Goal: Information Seeking & Learning: Understand process/instructions

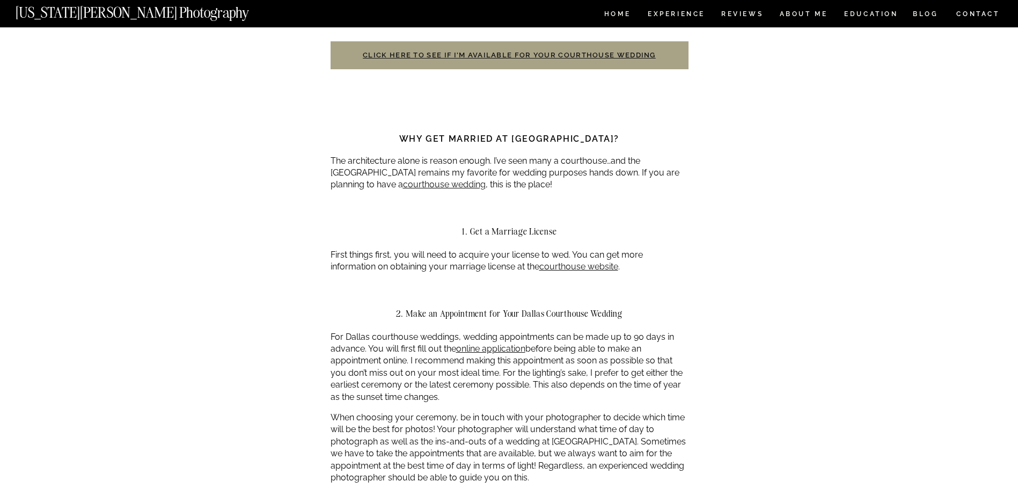
scroll to position [483, 0]
drag, startPoint x: 453, startPoint y: 149, endPoint x: 505, endPoint y: 153, distance: 52.7
click at [505, 154] on p "The architecture alone is reason enough. I’ve seen many a courthouse…and the [G…" at bounding box center [509, 172] width 358 height 36
drag, startPoint x: 505, startPoint y: 153, endPoint x: 519, endPoint y: 157, distance: 13.9
click at [518, 157] on p "The architecture alone is reason enough. I’ve seen many a courthouse…and the [G…" at bounding box center [509, 172] width 358 height 36
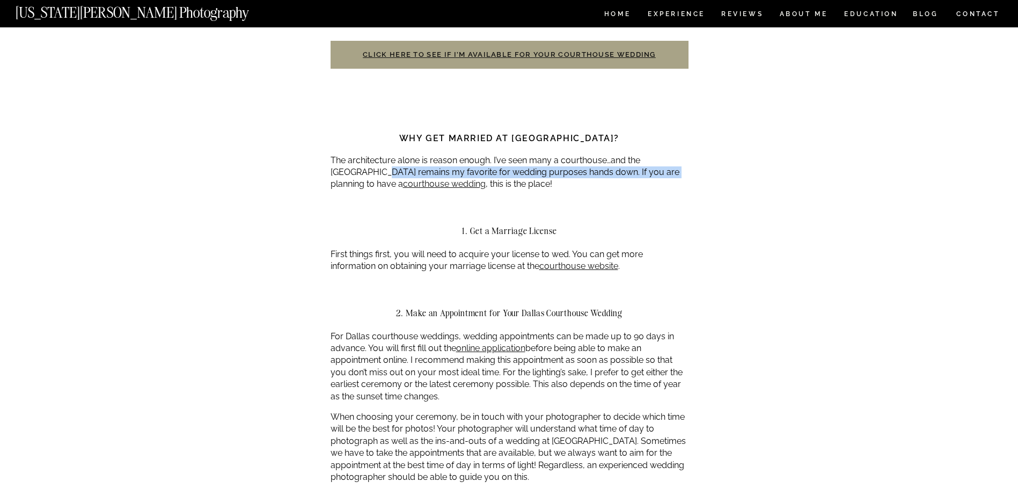
drag, startPoint x: 355, startPoint y: 161, endPoint x: 639, endPoint y: 165, distance: 284.3
click at [639, 165] on p "The architecture alone is reason enough. I’ve seen many a courthouse…and the [G…" at bounding box center [509, 172] width 358 height 36
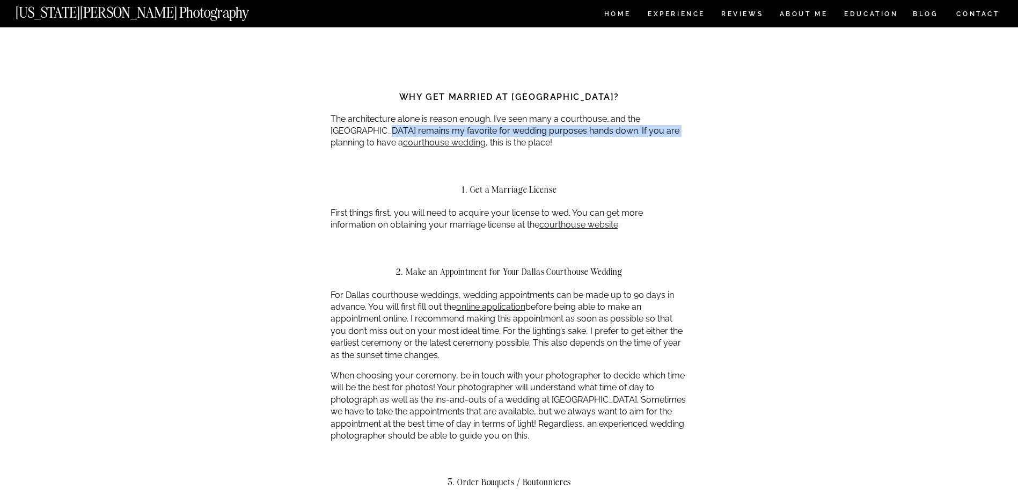
scroll to position [536, 0]
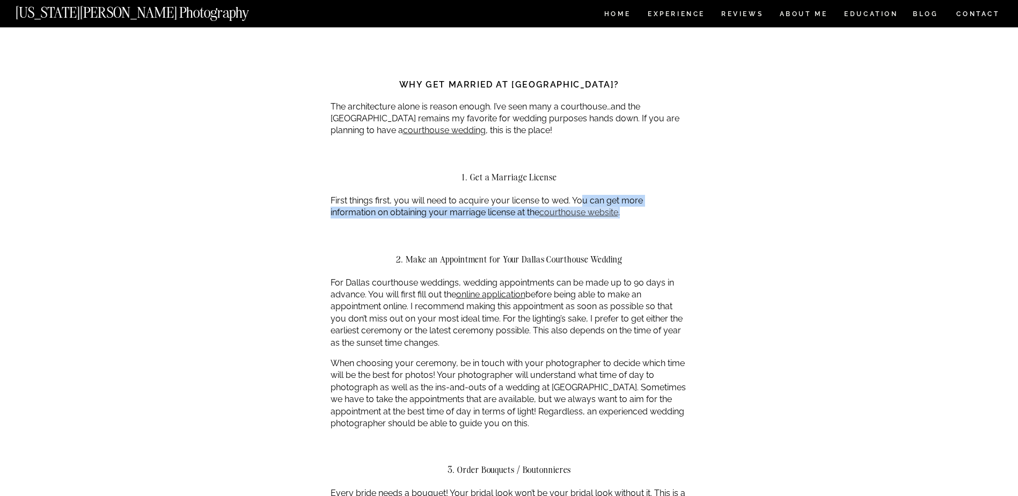
drag, startPoint x: 588, startPoint y: 192, endPoint x: 619, endPoint y: 200, distance: 31.0
click at [619, 200] on p "First things first, you will need to acquire your license to wed. You can get m…" at bounding box center [509, 207] width 358 height 24
click at [374, 199] on p "First things first, you will need to acquire your license to wed. You can get m…" at bounding box center [509, 207] width 358 height 24
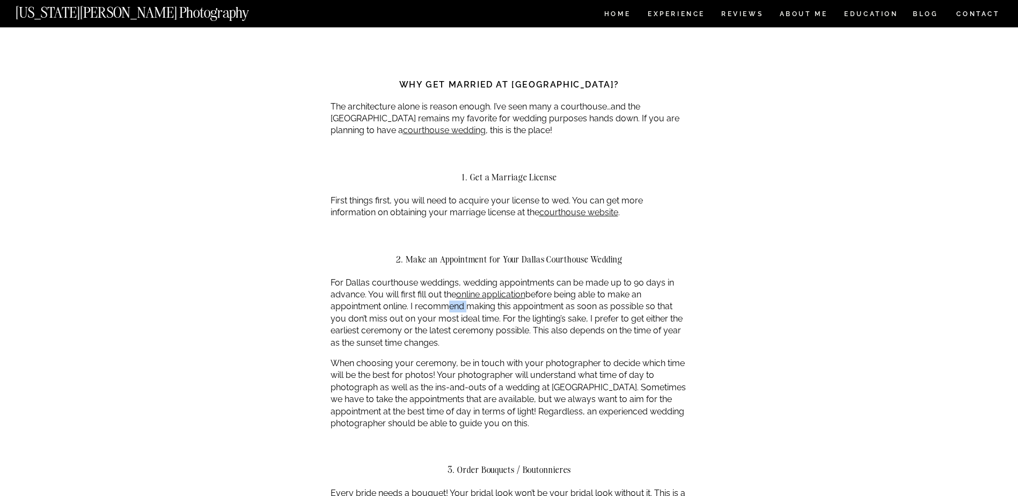
drag, startPoint x: 446, startPoint y: 298, endPoint x: 463, endPoint y: 298, distance: 17.7
click at [463, 298] on p "For Dallas courthouse weddings, wedding appointments can be made up to 90 days …" at bounding box center [509, 313] width 358 height 72
drag, startPoint x: 463, startPoint y: 298, endPoint x: 406, endPoint y: 312, distance: 59.1
click at [405, 313] on p "For Dallas courthouse weddings, wedding appointments can be made up to 90 days …" at bounding box center [509, 313] width 358 height 72
drag, startPoint x: 465, startPoint y: 305, endPoint x: 538, endPoint y: 306, distance: 72.4
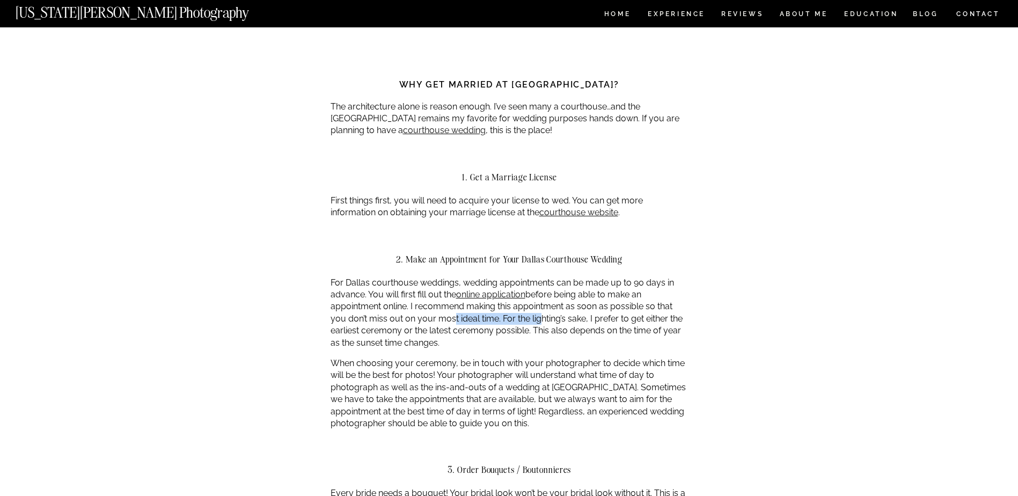
click at [538, 306] on p "For Dallas courthouse weddings, wedding appointments can be made up to 90 days …" at bounding box center [509, 313] width 358 height 72
drag, startPoint x: 538, startPoint y: 306, endPoint x: 616, endPoint y: 307, distance: 78.9
click at [613, 307] on p "For Dallas courthouse weddings, wedding appointments can be made up to 90 days …" at bounding box center [509, 313] width 358 height 72
click at [510, 289] on link "online application" at bounding box center [490, 294] width 69 height 10
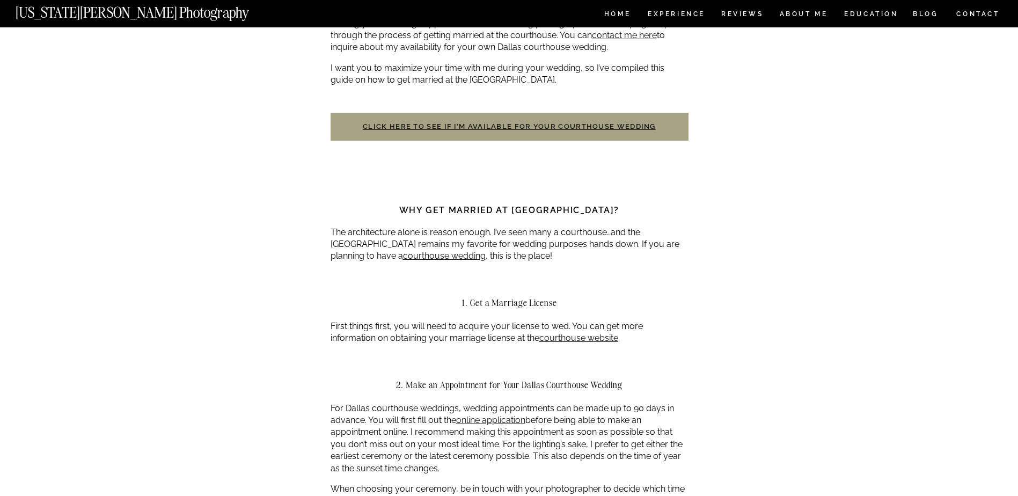
scroll to position [429, 0]
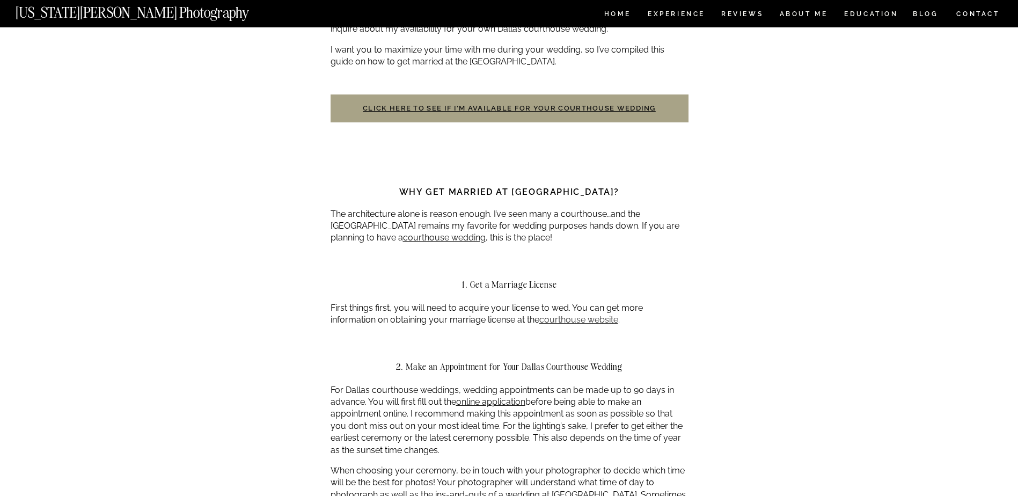
click at [570, 314] on link "courthouse website" at bounding box center [578, 319] width 79 height 10
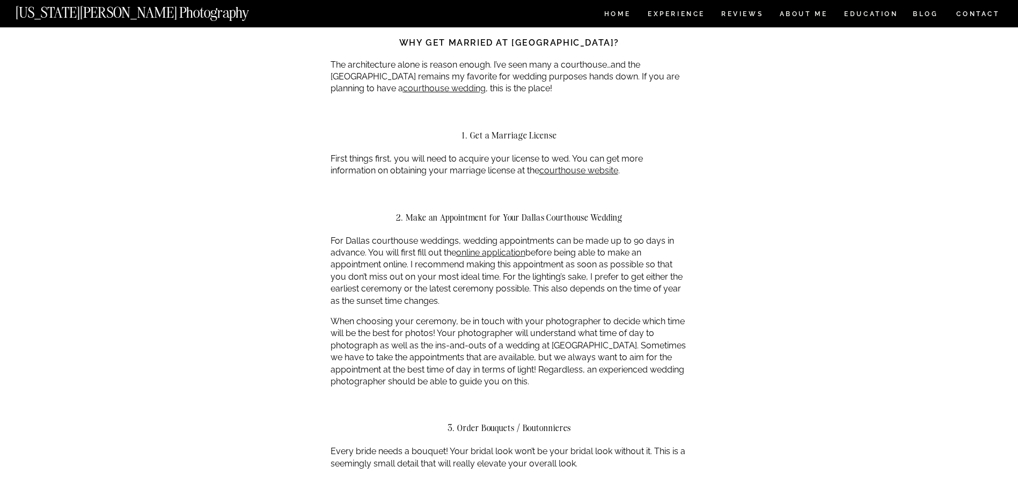
scroll to position [590, 0]
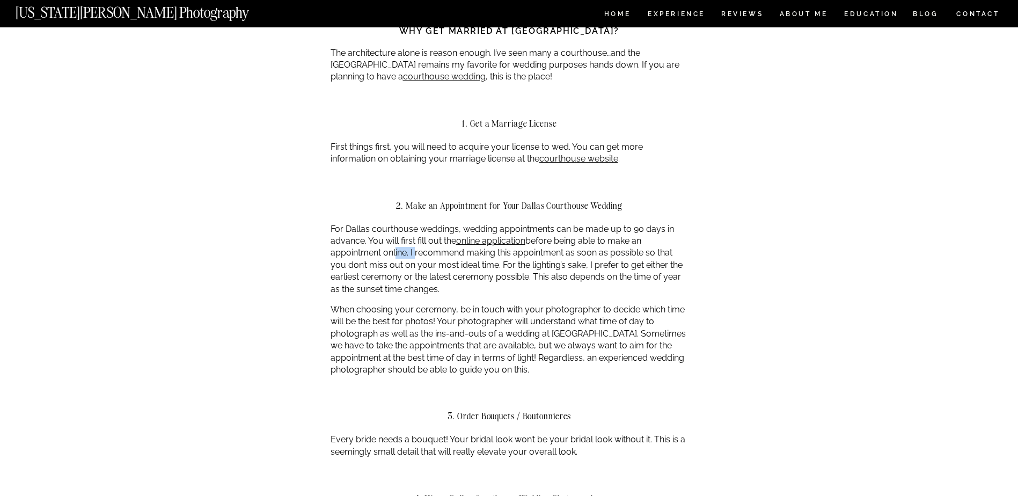
drag, startPoint x: 392, startPoint y: 239, endPoint x: 413, endPoint y: 239, distance: 20.9
click at [413, 239] on p "For Dallas courthouse weddings, wedding appointments can be made up to 90 days …" at bounding box center [509, 259] width 358 height 72
drag, startPoint x: 413, startPoint y: 239, endPoint x: 420, endPoint y: 247, distance: 10.6
click at [420, 247] on p "For Dallas courthouse weddings, wedding appointments can be made up to 90 days …" at bounding box center [509, 259] width 358 height 72
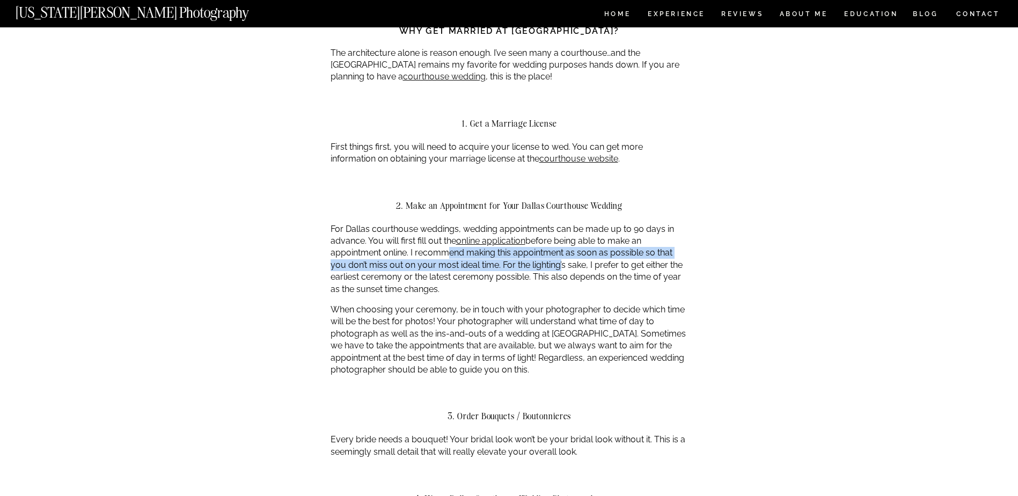
drag, startPoint x: 445, startPoint y: 243, endPoint x: 560, endPoint y: 247, distance: 115.4
click at [560, 247] on p "For Dallas courthouse weddings, wedding appointments can be made up to 90 days …" at bounding box center [509, 259] width 358 height 72
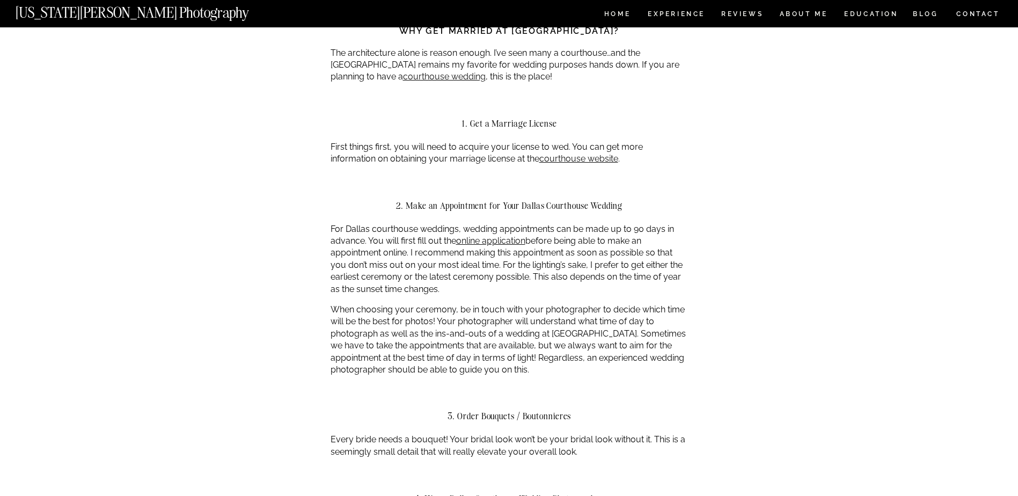
drag, startPoint x: 560, startPoint y: 247, endPoint x: 575, endPoint y: 254, distance: 16.3
click at [575, 254] on p "For Dallas courthouse weddings, wedding appointments can be made up to 90 days …" at bounding box center [509, 259] width 358 height 72
drag, startPoint x: 631, startPoint y: 244, endPoint x: 653, endPoint y: 245, distance: 22.1
click at [653, 245] on p "For Dallas courthouse weddings, wedding appointments can be made up to 90 days …" at bounding box center [509, 259] width 358 height 72
click at [347, 257] on p "For Dallas courthouse weddings, wedding appointments can be made up to 90 days …" at bounding box center [509, 259] width 358 height 72
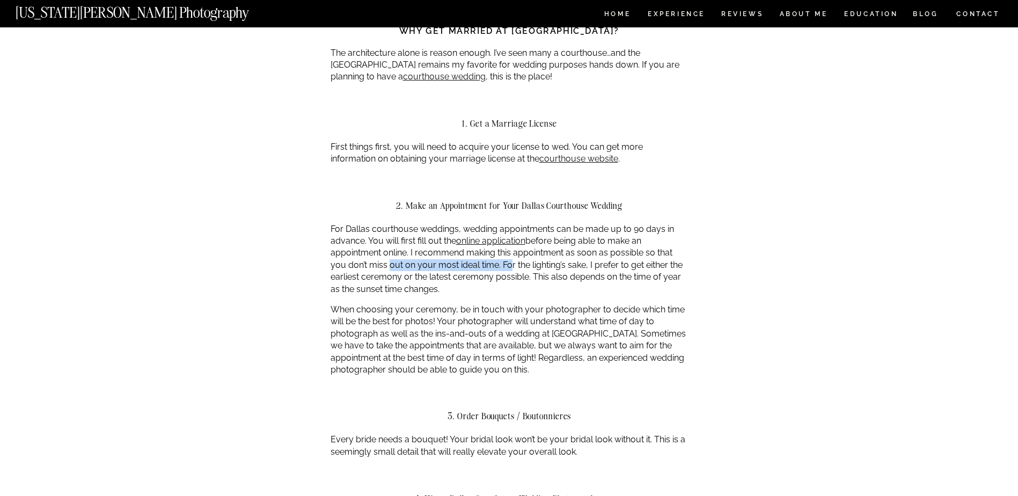
drag, startPoint x: 386, startPoint y: 252, endPoint x: 503, endPoint y: 253, distance: 117.0
click at [503, 253] on p "For Dallas courthouse weddings, wedding appointments can be made up to 90 days …" at bounding box center [509, 259] width 358 height 72
drag, startPoint x: 503, startPoint y: 253, endPoint x: 541, endPoint y: 252, distance: 37.6
click at [541, 252] on p "For Dallas courthouse weddings, wedding appointments can be made up to 90 days …" at bounding box center [509, 259] width 358 height 72
drag, startPoint x: 541, startPoint y: 252, endPoint x: 575, endPoint y: 255, distance: 34.4
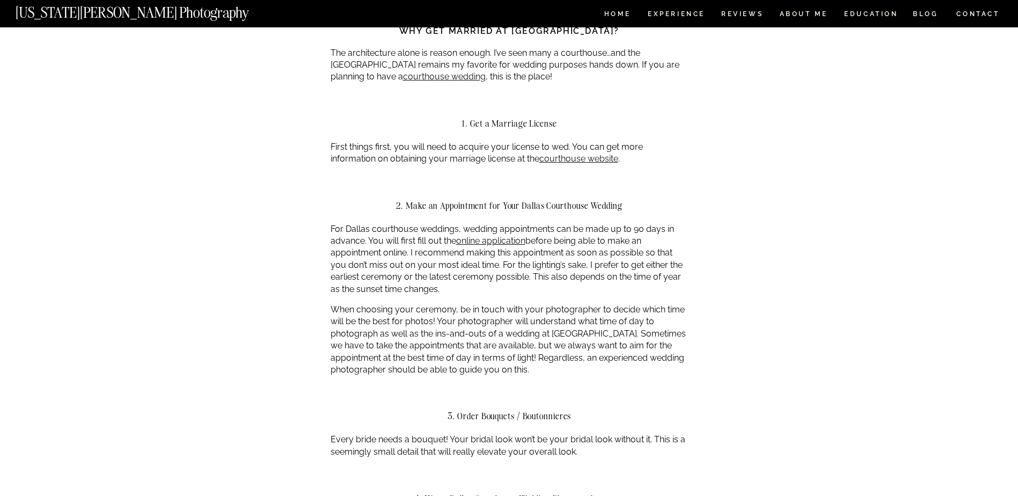
click at [572, 254] on p "For Dallas courthouse weddings, wedding appointments can be made up to 90 days …" at bounding box center [509, 259] width 358 height 72
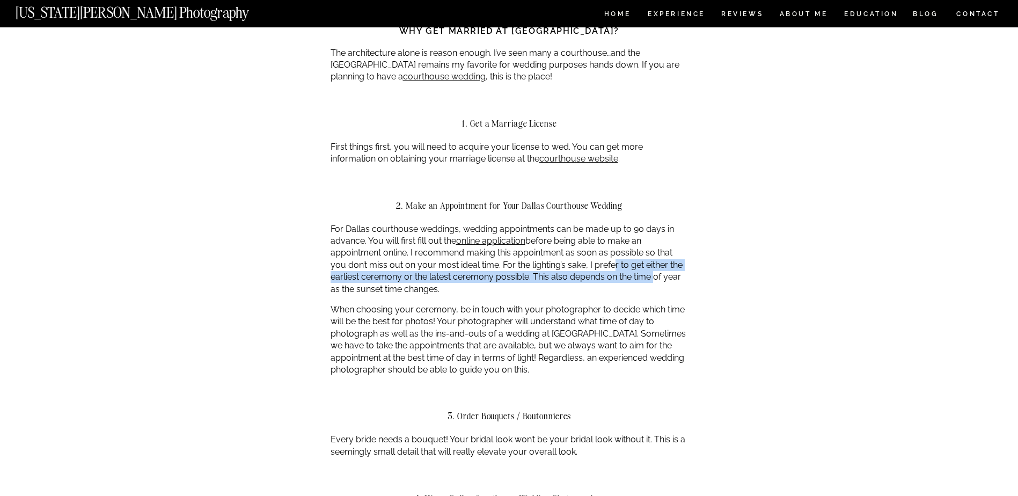
drag, startPoint x: 611, startPoint y: 255, endPoint x: 650, endPoint y: 260, distance: 38.9
click at [650, 260] on p "For Dallas courthouse weddings, wedding appointments can be made up to 90 days …" at bounding box center [509, 259] width 358 height 72
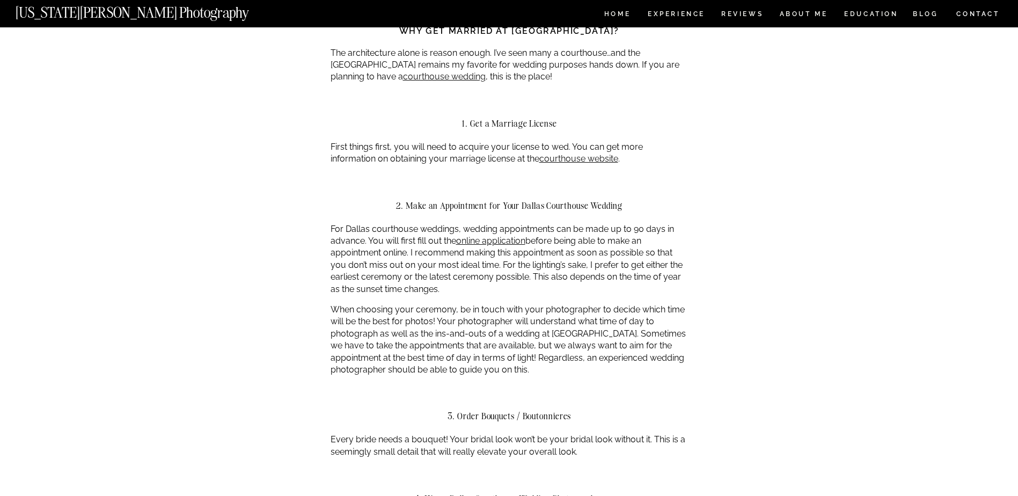
drag, startPoint x: 373, startPoint y: 277, endPoint x: 404, endPoint y: 278, distance: 31.2
click at [404, 278] on p "For Dallas courthouse weddings, wedding appointments can be made up to 90 days …" at bounding box center [509, 259] width 358 height 72
drag, startPoint x: 404, startPoint y: 278, endPoint x: 488, endPoint y: 265, distance: 84.8
click at [487, 265] on p "For Dallas courthouse weddings, wedding appointments can be made up to 90 days …" at bounding box center [509, 259] width 358 height 72
drag, startPoint x: 531, startPoint y: 266, endPoint x: 573, endPoint y: 266, distance: 42.9
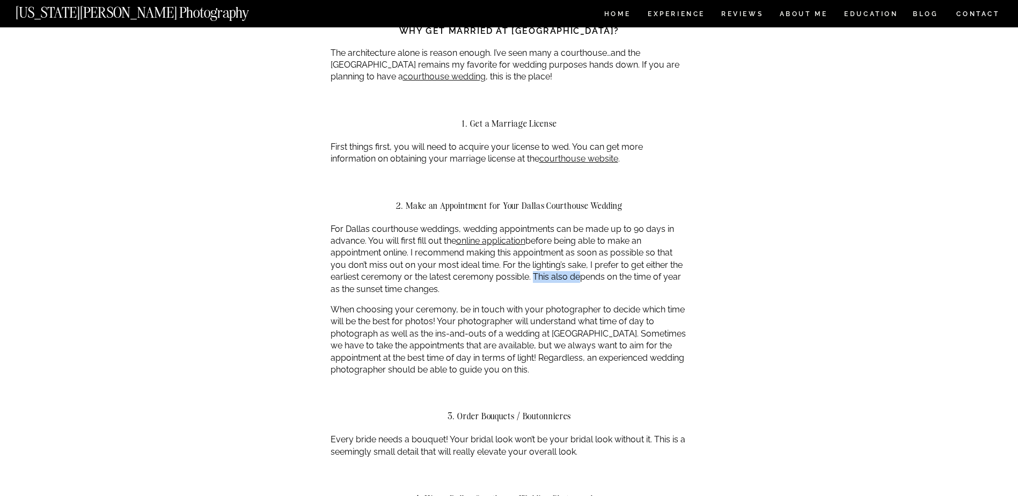
click at [573, 266] on p "For Dallas courthouse weddings, wedding appointments can be made up to 90 days …" at bounding box center [509, 259] width 358 height 72
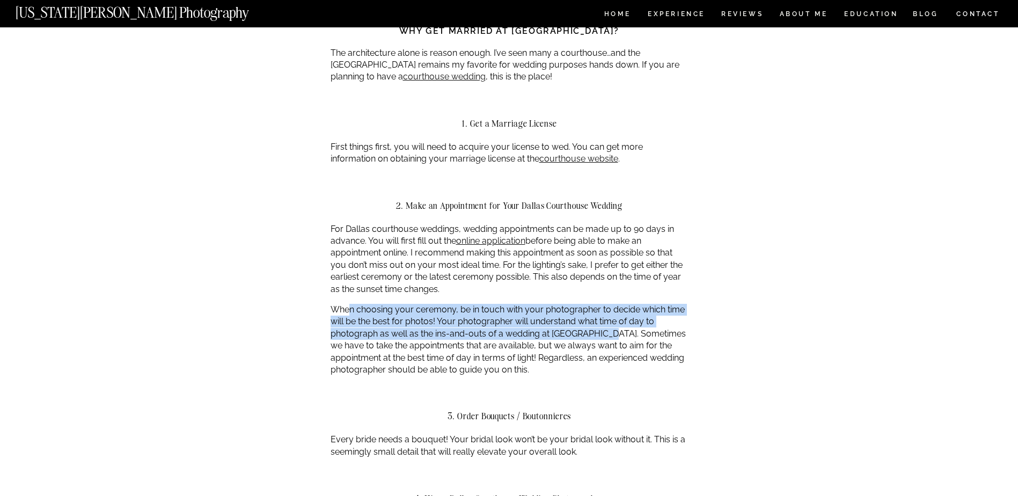
drag, startPoint x: 348, startPoint y: 298, endPoint x: 604, endPoint y: 319, distance: 256.2
click at [604, 319] on p "When choosing your ceremony, be in touch with your photographer to decide which…" at bounding box center [509, 340] width 358 height 72
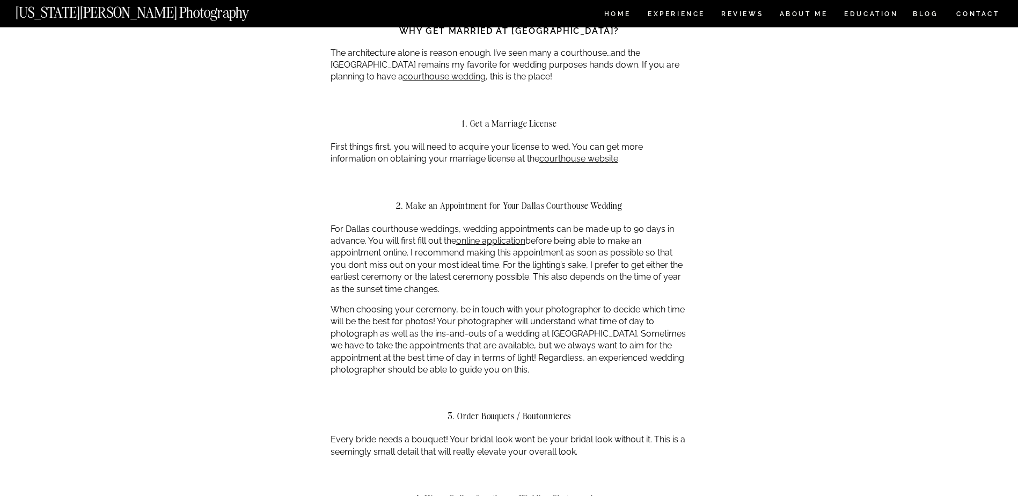
click at [435, 337] on p "When choosing your ceremony, be in touch with your photographer to decide which…" at bounding box center [509, 340] width 358 height 72
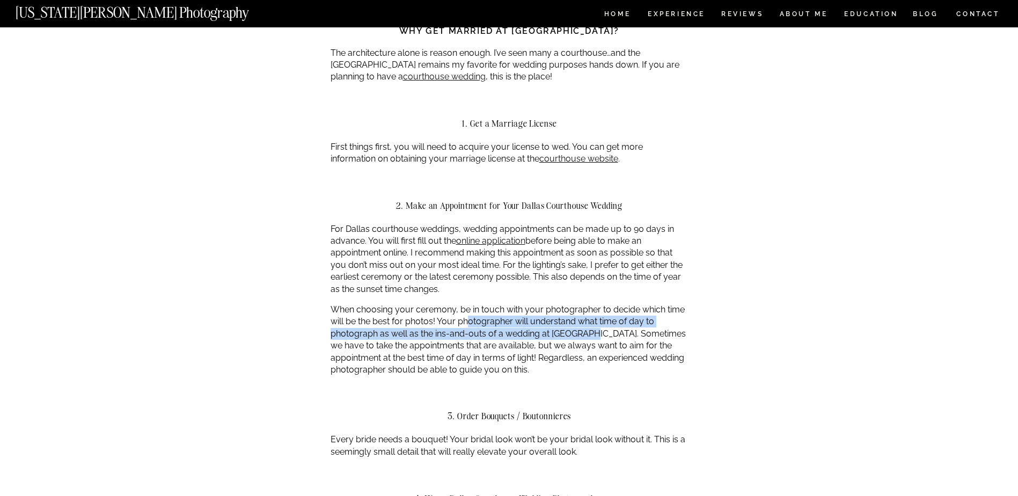
drag, startPoint x: 468, startPoint y: 311, endPoint x: 585, endPoint y: 320, distance: 117.3
click at [585, 320] on p "When choosing your ceremony, be in touch with your photographer to decide which…" at bounding box center [509, 340] width 358 height 72
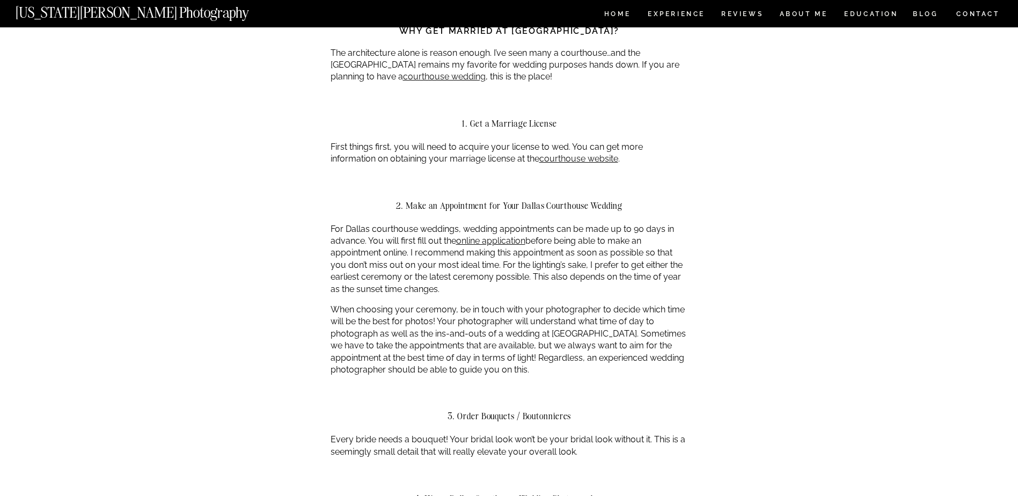
click at [418, 335] on p "When choosing your ceremony, be in touch with your photographer to decide which…" at bounding box center [509, 340] width 358 height 72
drag, startPoint x: 451, startPoint y: 322, endPoint x: 573, endPoint y: 325, distance: 122.3
click at [573, 325] on p "When choosing your ceremony, be in touch with your photographer to decide which…" at bounding box center [509, 340] width 358 height 72
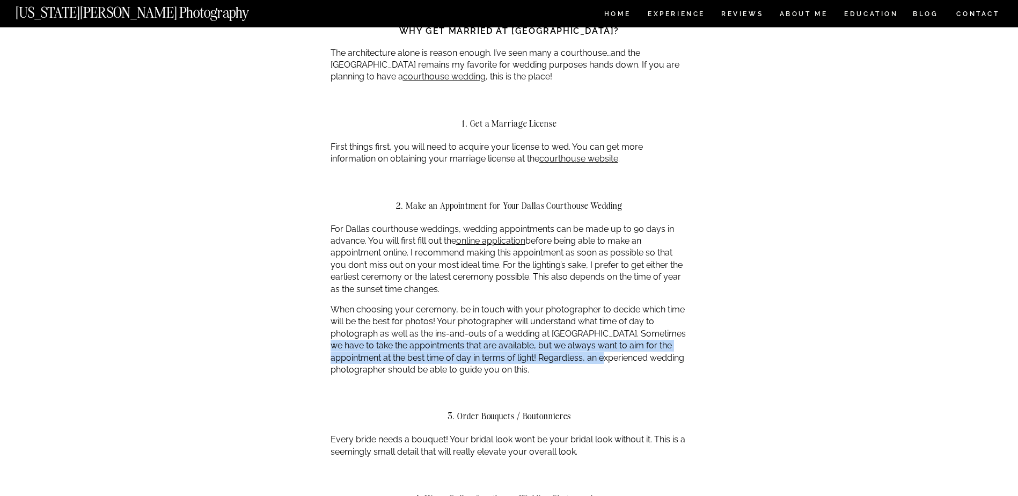
drag, startPoint x: 340, startPoint y: 334, endPoint x: 625, endPoint y: 345, distance: 286.1
click at [625, 345] on p "When choosing your ceremony, be in touch with your photographer to decide which…" at bounding box center [509, 340] width 358 height 72
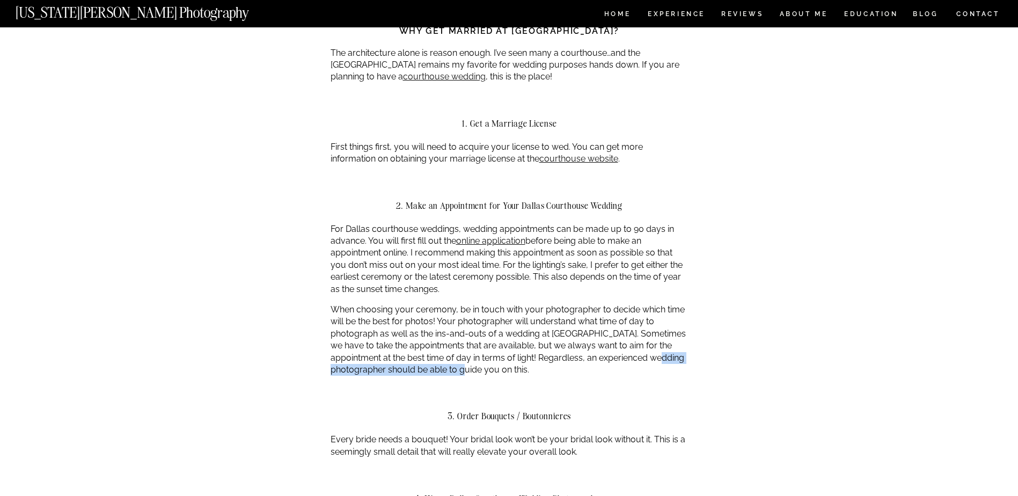
drag, startPoint x: 365, startPoint y: 359, endPoint x: 526, endPoint y: 357, distance: 160.4
click at [526, 357] on p "When choosing your ceremony, be in touch with your photographer to decide which…" at bounding box center [509, 340] width 358 height 72
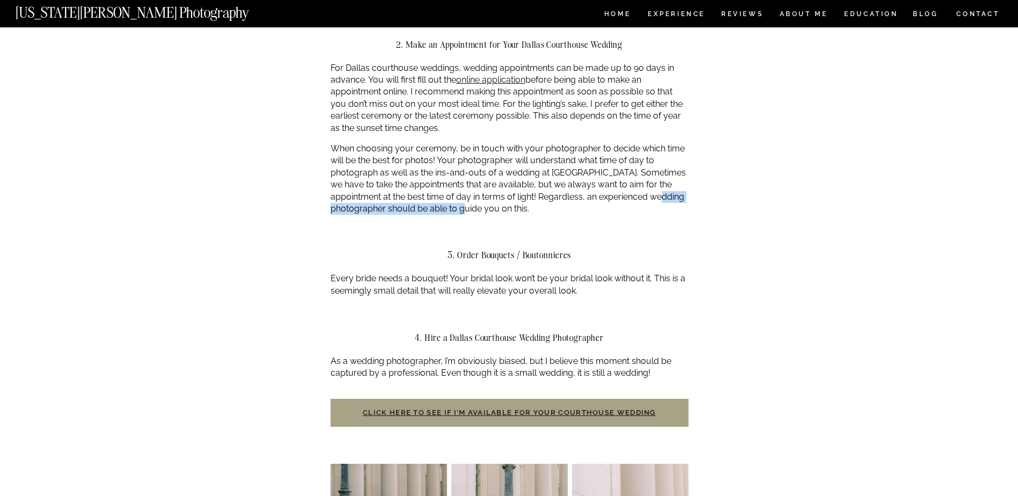
scroll to position [805, 0]
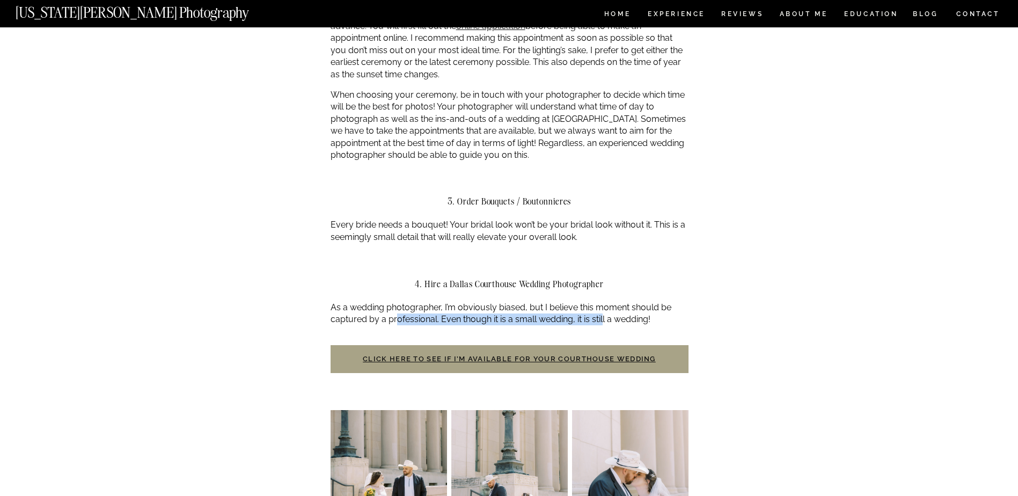
drag, startPoint x: 398, startPoint y: 309, endPoint x: 605, endPoint y: 305, distance: 207.1
click at [605, 305] on p "As a wedding photographer, I’m obviously biased, but I believe this moment shou…" at bounding box center [509, 313] width 358 height 24
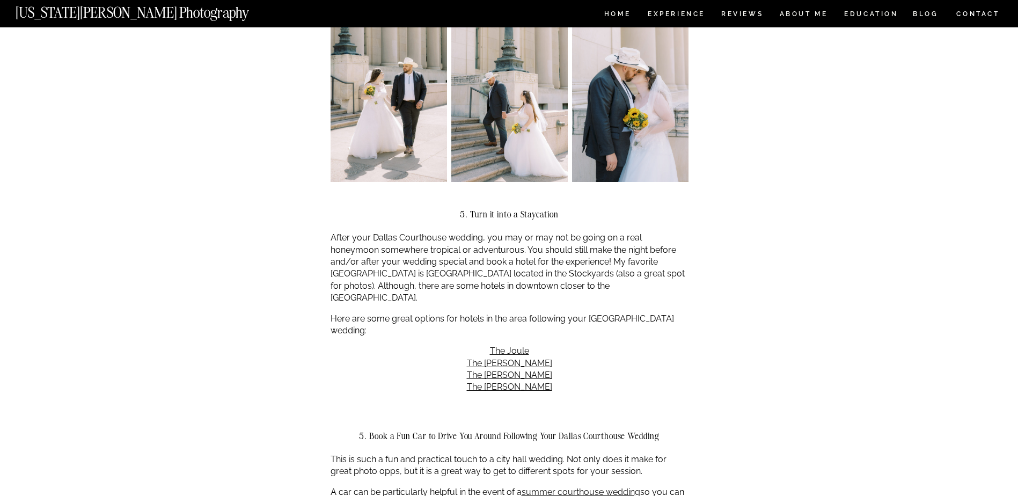
scroll to position [1234, 0]
